Goal: Information Seeking & Learning: Learn about a topic

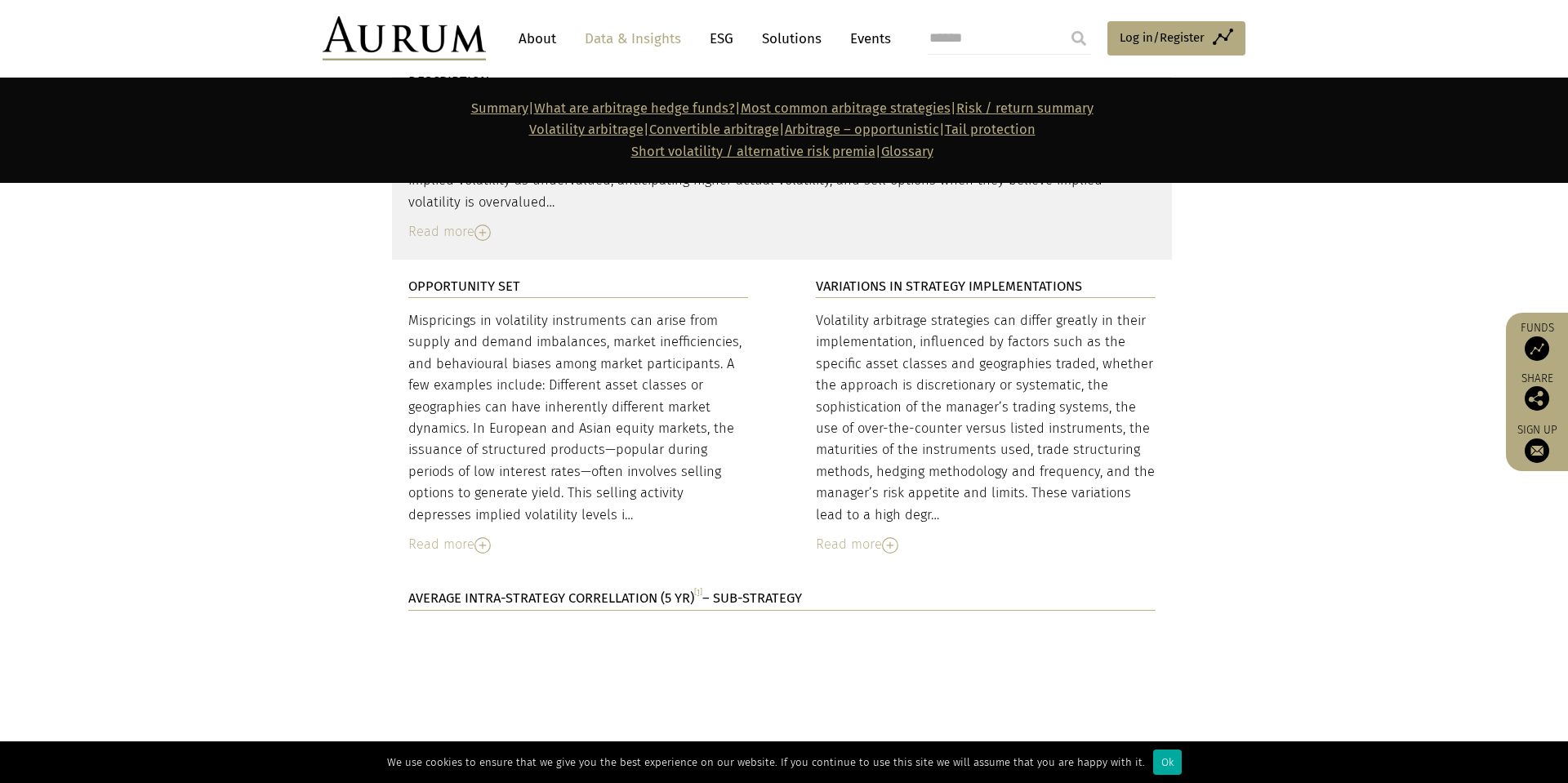
scroll to position [3560, 0]
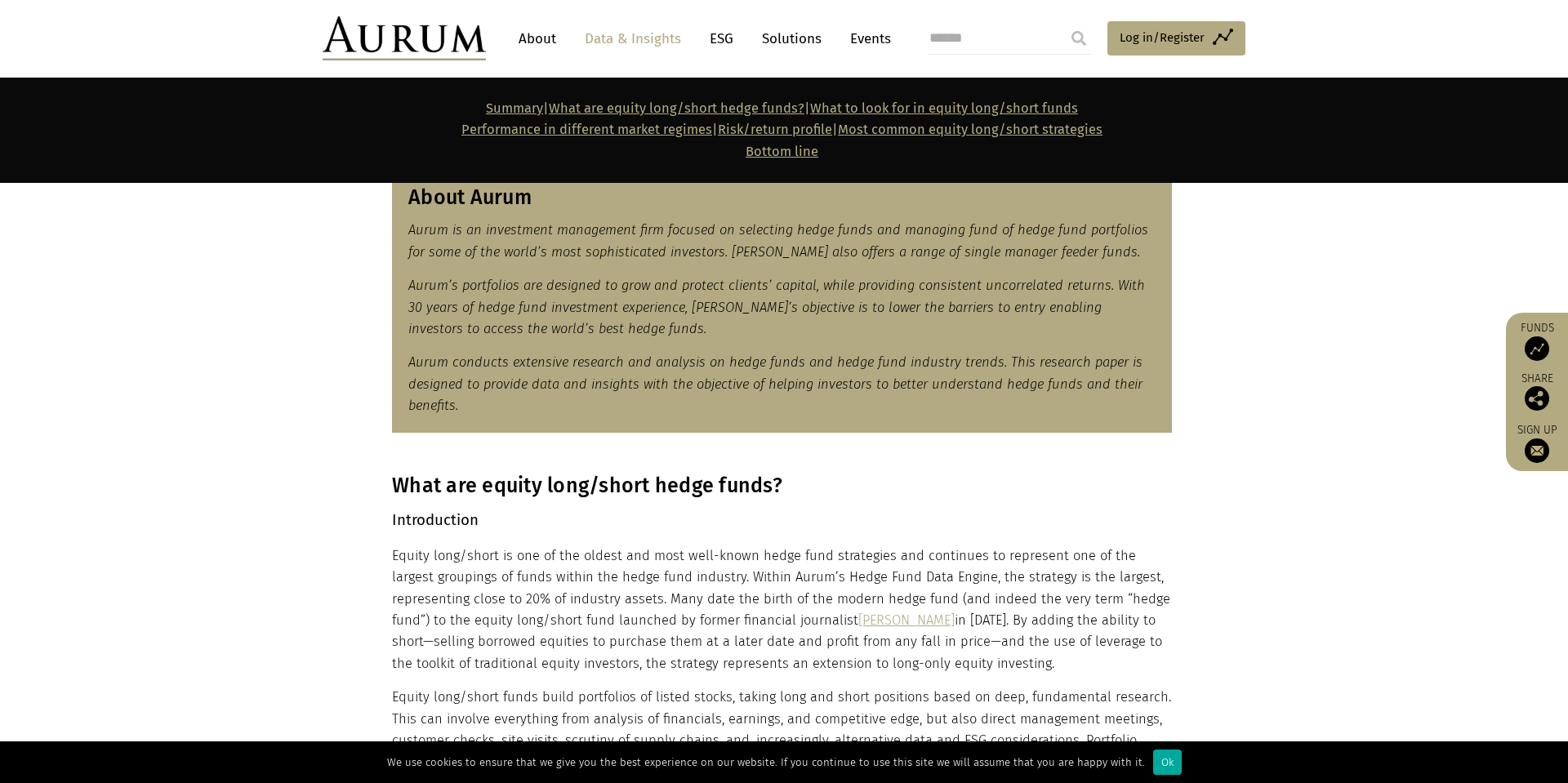
scroll to position [790, 0]
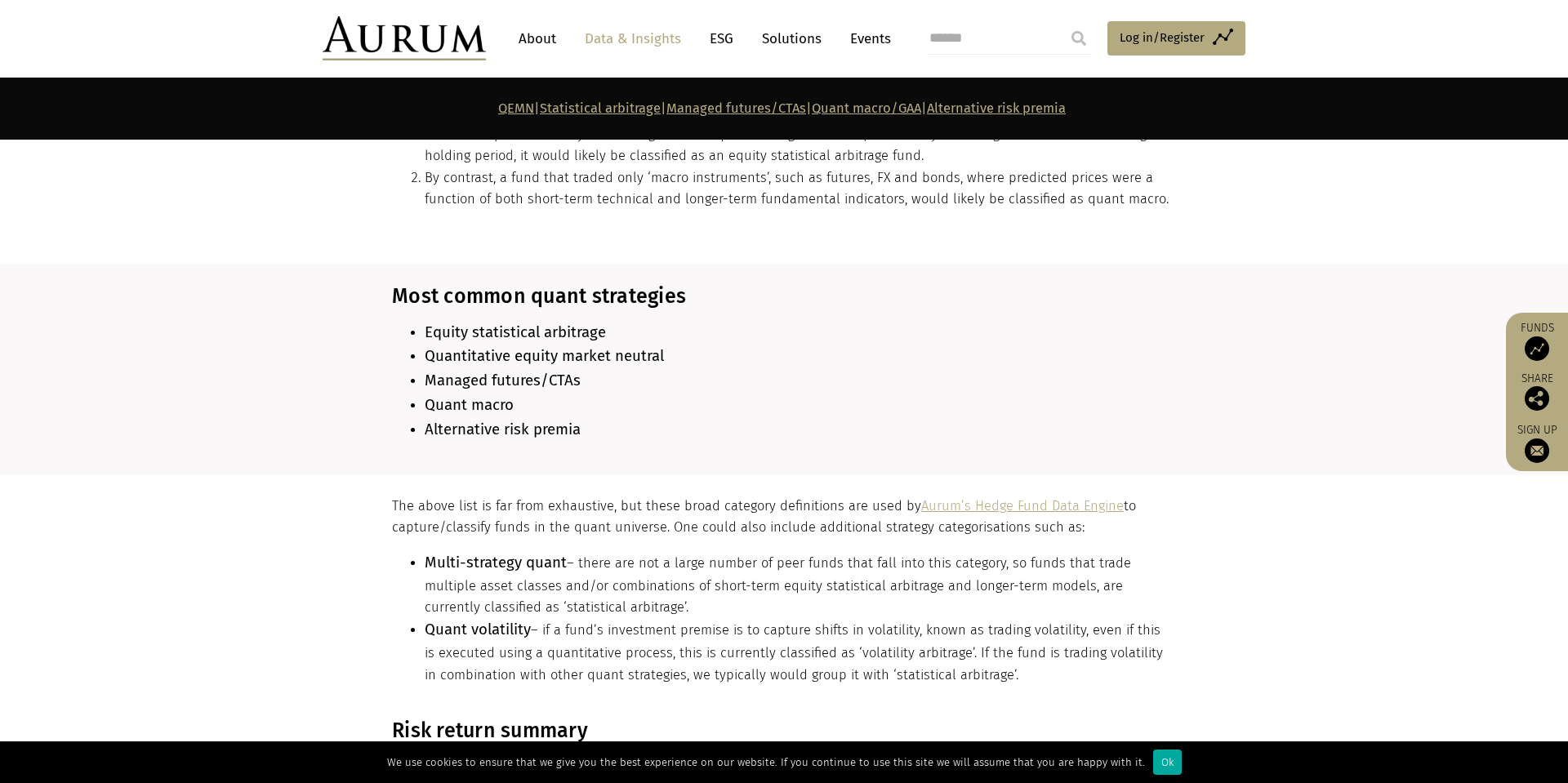
scroll to position [1325, 0]
